Goal: Task Accomplishment & Management: Manage account settings

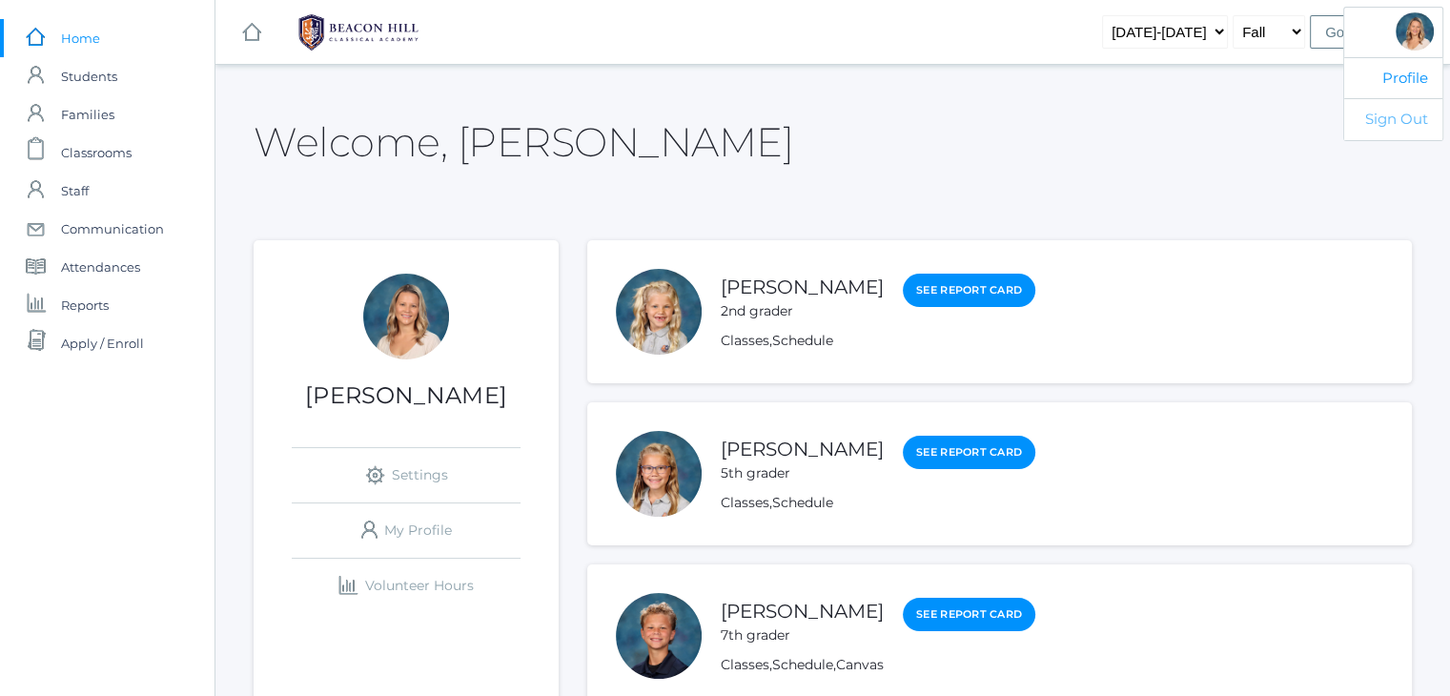
click at [1384, 119] on link "Sign Out" at bounding box center [1394, 119] width 98 height 42
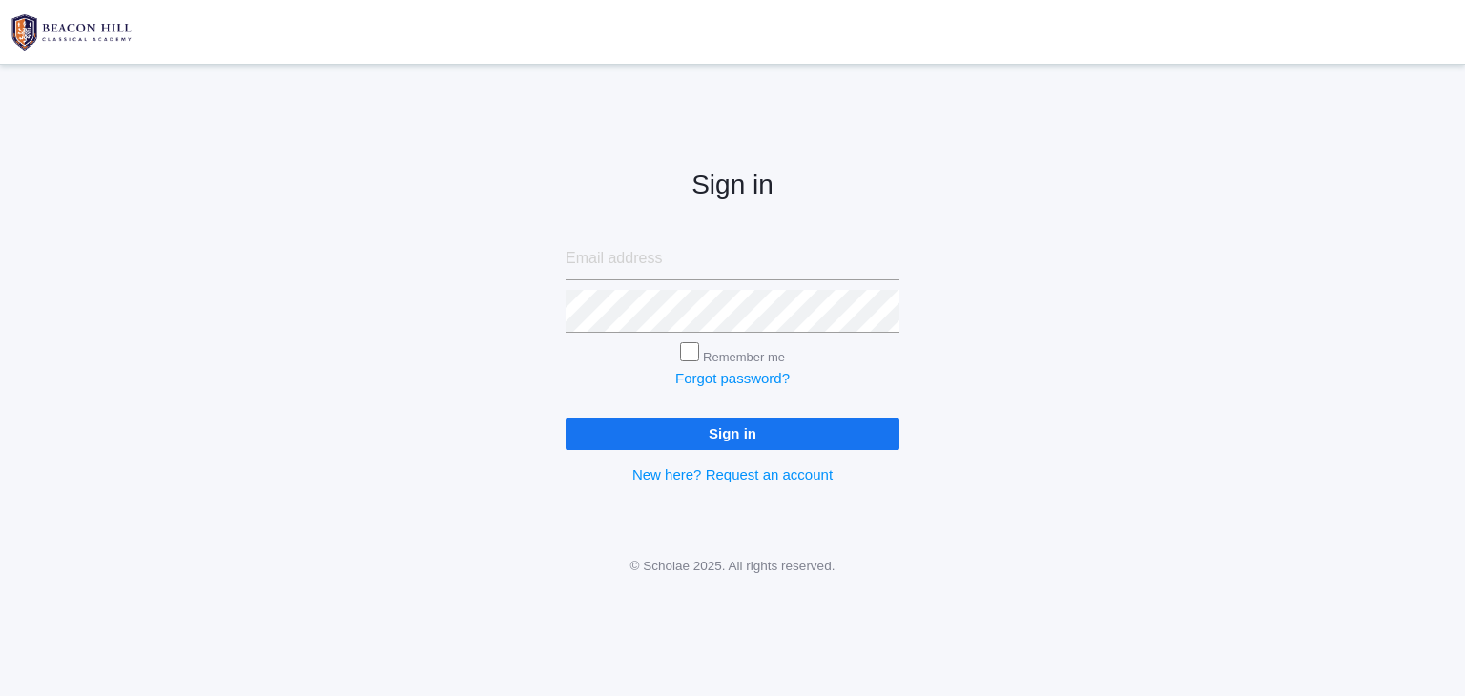
click at [716, 263] on input "email" at bounding box center [732, 258] width 334 height 43
type input "heather@beaconhillclassical.org"
click at [758, 439] on input "Sign in" at bounding box center [732, 433] width 334 height 31
